Goal: Download file/media

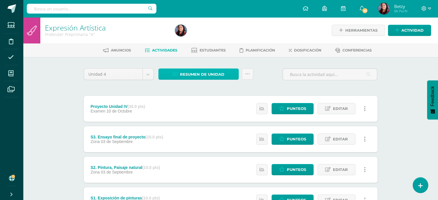
click at [217, 79] on span "Resumen de unidad" at bounding box center [202, 74] width 44 height 11
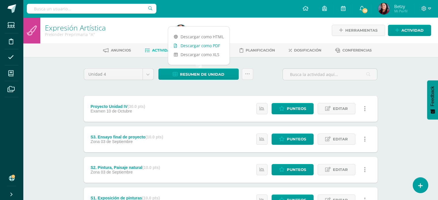
click at [215, 45] on link "Descargar como PDF" at bounding box center [198, 45] width 61 height 9
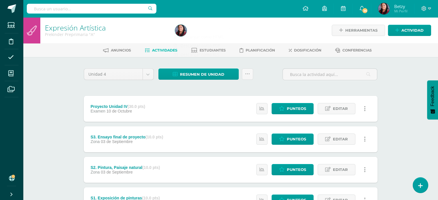
click at [414, 109] on div "Expresión Artística Prekinder Preprimaria "A" Herramientas Detalle de asistenci…" at bounding box center [230, 195] width 415 height 357
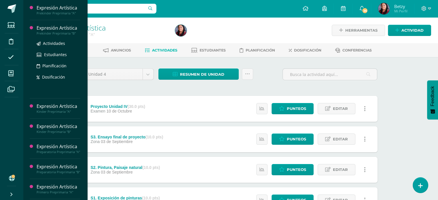
click at [54, 25] on div "Expresión Artística" at bounding box center [59, 28] width 44 height 7
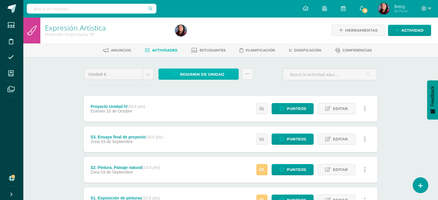
click at [220, 72] on span "Resumen de unidad" at bounding box center [202, 74] width 44 height 11
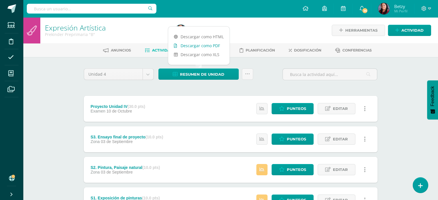
click at [220, 46] on link "Descargar como PDF" at bounding box center [198, 45] width 61 height 9
